Goal: Find specific fact: Find specific fact

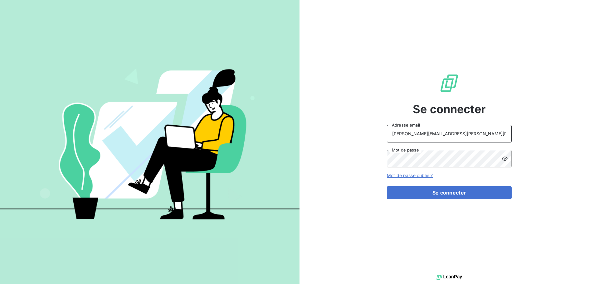
drag, startPoint x: 454, startPoint y: 137, endPoint x: 455, endPoint y: 142, distance: 4.7
click at [455, 137] on input "[PERSON_NAME][EMAIL_ADDRESS][PERSON_NAME][DOMAIN_NAME]" at bounding box center [449, 133] width 125 height 17
type input "[EMAIL_ADDRESS][PERSON_NAME][DOMAIN_NAME]"
click at [411, 195] on button "Se connecter" at bounding box center [449, 192] width 125 height 13
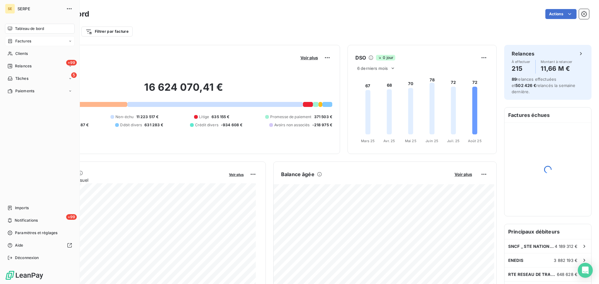
click at [27, 42] on span "Factures" at bounding box center [23, 41] width 16 height 6
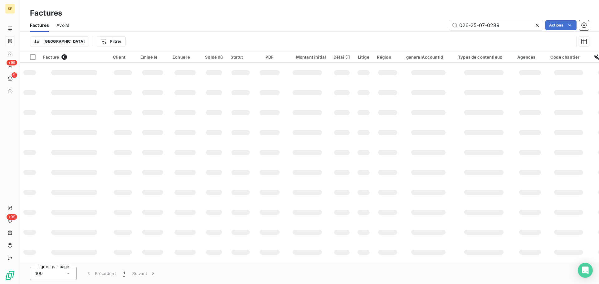
drag, startPoint x: 508, startPoint y: 27, endPoint x: 391, endPoint y: 8, distance: 119.1
click at [379, 17] on div "Factures Factures Avoirs 026-25-07-0289 Actions Trier Filtrer" at bounding box center [309, 25] width 579 height 51
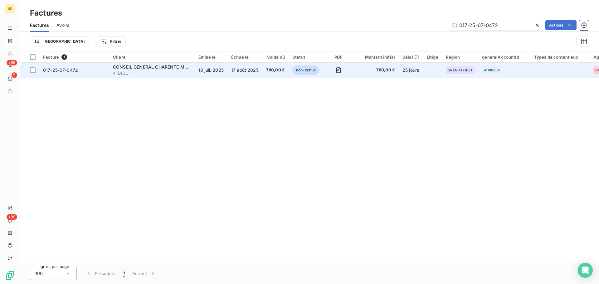
type input "017-25-07-0472"
click at [74, 70] on span "017-25-07-0472" at bounding box center [60, 69] width 35 height 5
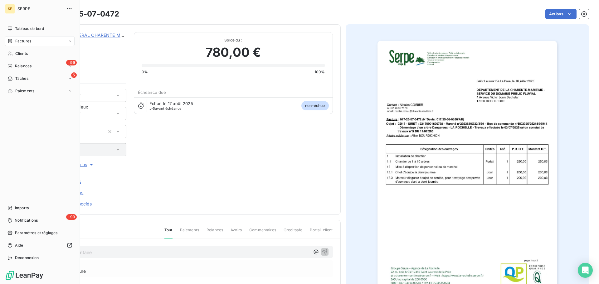
drag, startPoint x: 23, startPoint y: 40, endPoint x: 74, endPoint y: 41, distance: 50.9
click at [23, 40] on span "Factures" at bounding box center [23, 41] width 16 height 6
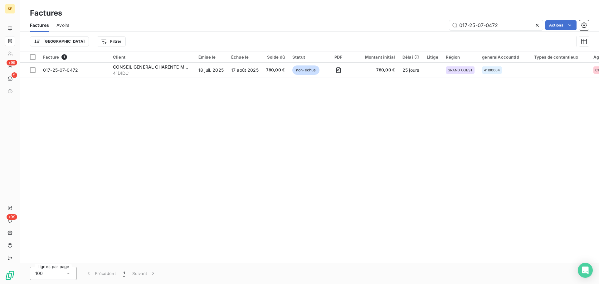
drag, startPoint x: 439, startPoint y: 24, endPoint x: 419, endPoint y: 23, distance: 20.3
click at [419, 23] on div "017-25-07-0472 Actions" at bounding box center [333, 25] width 512 height 10
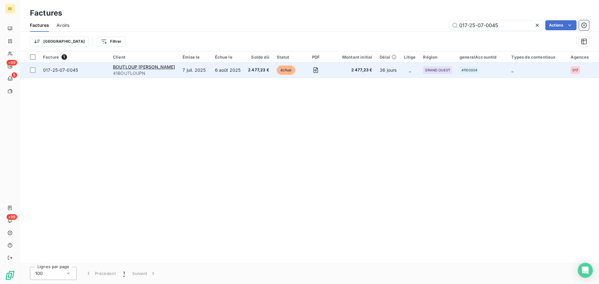
type input "017-25-07-0045"
click at [61, 73] on div "017-25-07-0045" at bounding box center [60, 70] width 35 height 6
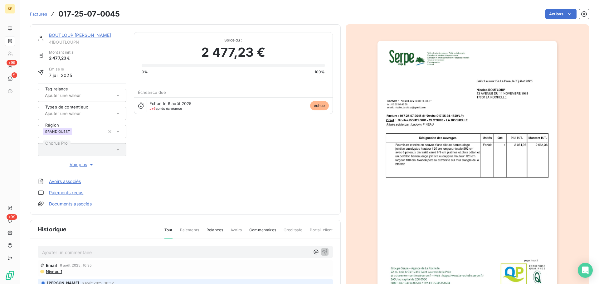
click at [68, 42] on span "41BOUTLOUPN" at bounding box center [87, 42] width 77 height 5
copy div "41BOUTLOUPN"
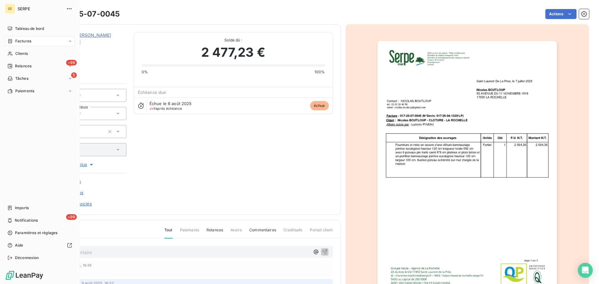
click at [28, 42] on span "Factures" at bounding box center [23, 41] width 16 height 6
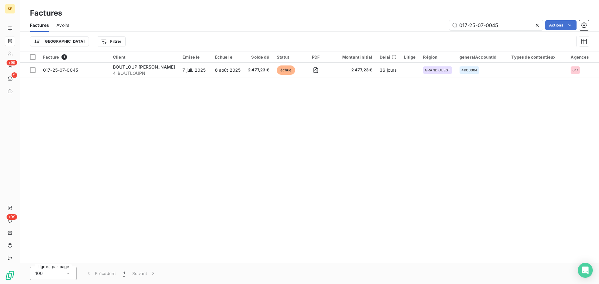
drag, startPoint x: 484, startPoint y: 21, endPoint x: 427, endPoint y: 20, distance: 57.4
click at [427, 20] on div "017-25-07-0045 Actions" at bounding box center [333, 25] width 512 height 10
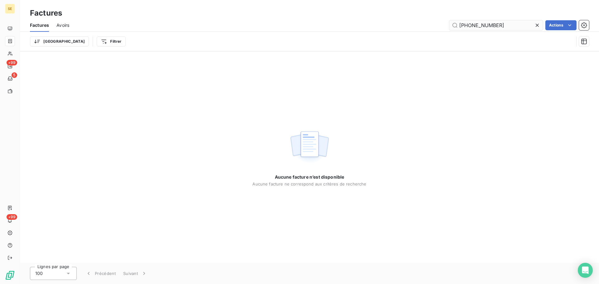
drag, startPoint x: 468, startPoint y: 24, endPoint x: 449, endPoint y: 24, distance: 18.7
click at [449, 24] on input "034-25-074-0331" at bounding box center [496, 25] width 94 height 10
click at [489, 25] on input "34E-25-074-0331" at bounding box center [496, 25] width 94 height 10
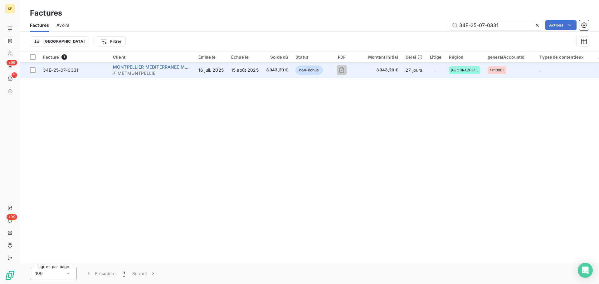
type input "34E-25-07-0331"
click at [139, 68] on span "MONTPELLIER MEDITERRANEE METROPOLE" at bounding box center [160, 66] width 95 height 5
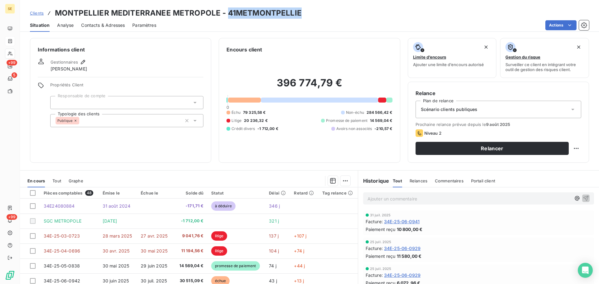
drag, startPoint x: 226, startPoint y: 12, endPoint x: 301, endPoint y: 11, distance: 75.5
click at [301, 11] on div "Clients MONTPELLIER MEDITERRANEE METROPOLE - 41METMONTPELLIE" at bounding box center [309, 12] width 579 height 11
copy h3 "41METMONTPELLIE"
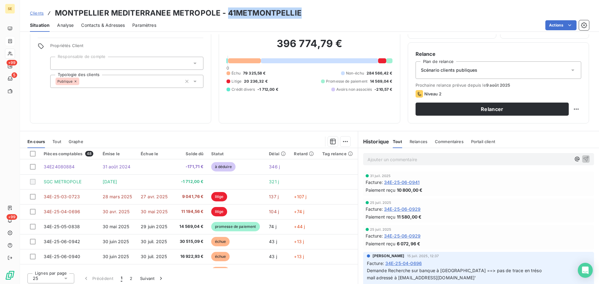
scroll to position [42, 0]
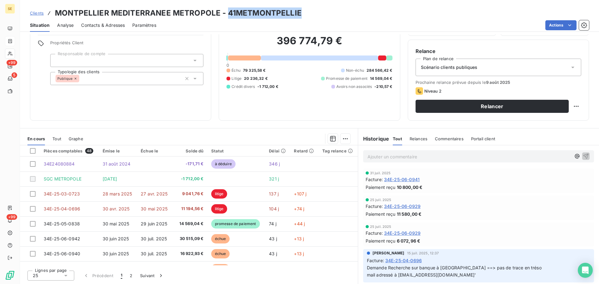
copy h3 "41METMONTPELLIE"
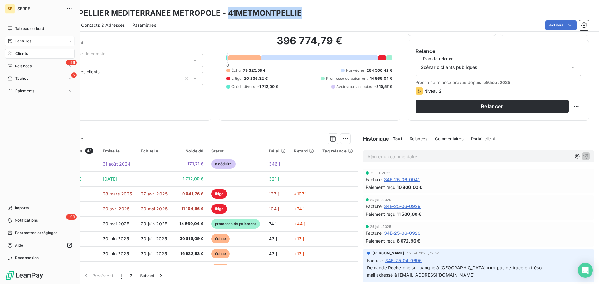
click at [37, 12] on div "SERPE" at bounding box center [45, 9] width 57 height 10
click at [38, 12] on div "SERPE" at bounding box center [45, 9] width 57 height 10
click at [71, 7] on icon "button" at bounding box center [69, 9] width 6 height 6
click at [27, 258] on span "Déconnexion" at bounding box center [27, 258] width 24 height 6
